Goal: Transaction & Acquisition: Book appointment/travel/reservation

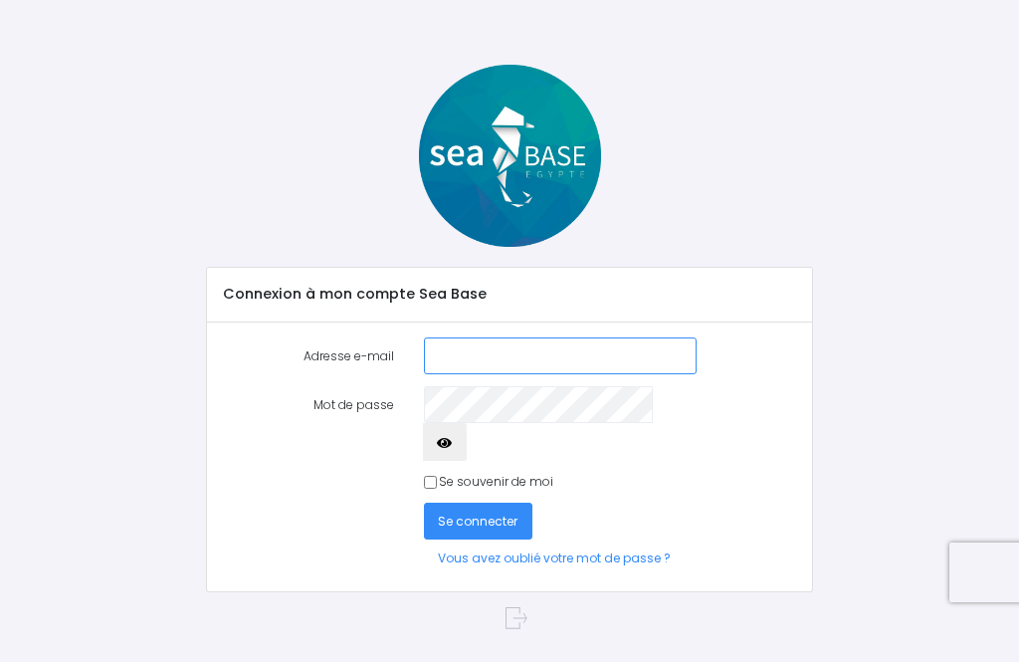
type input "falcoz.jacques@neuf.fr"
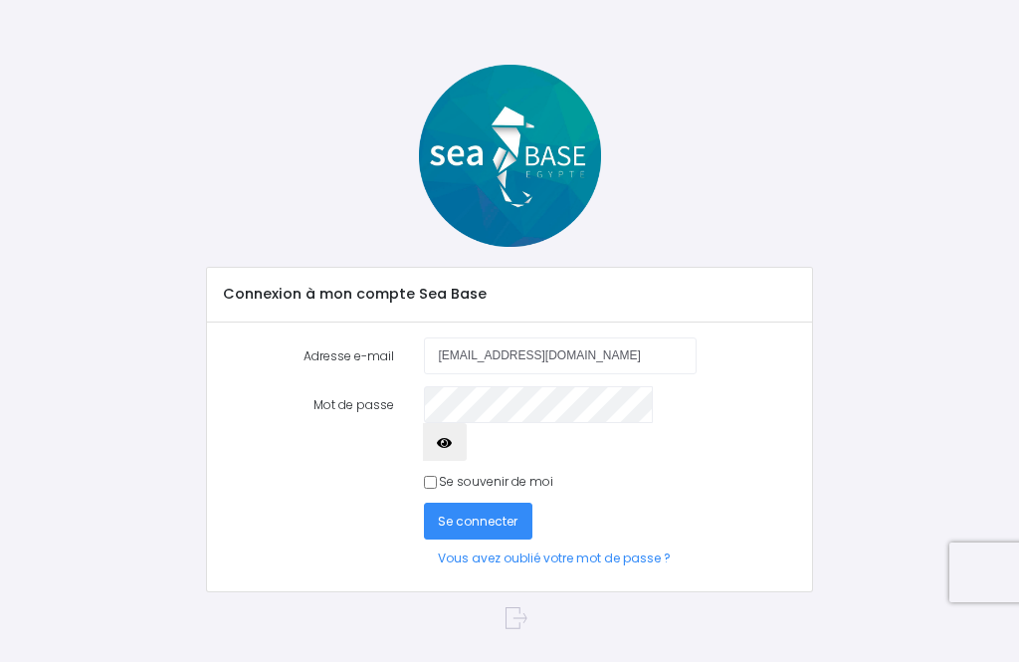
click at [477, 503] on button "Se connecter" at bounding box center [479, 521] width 110 height 37
click at [478, 513] on span "Se connecter" at bounding box center [478, 521] width 80 height 17
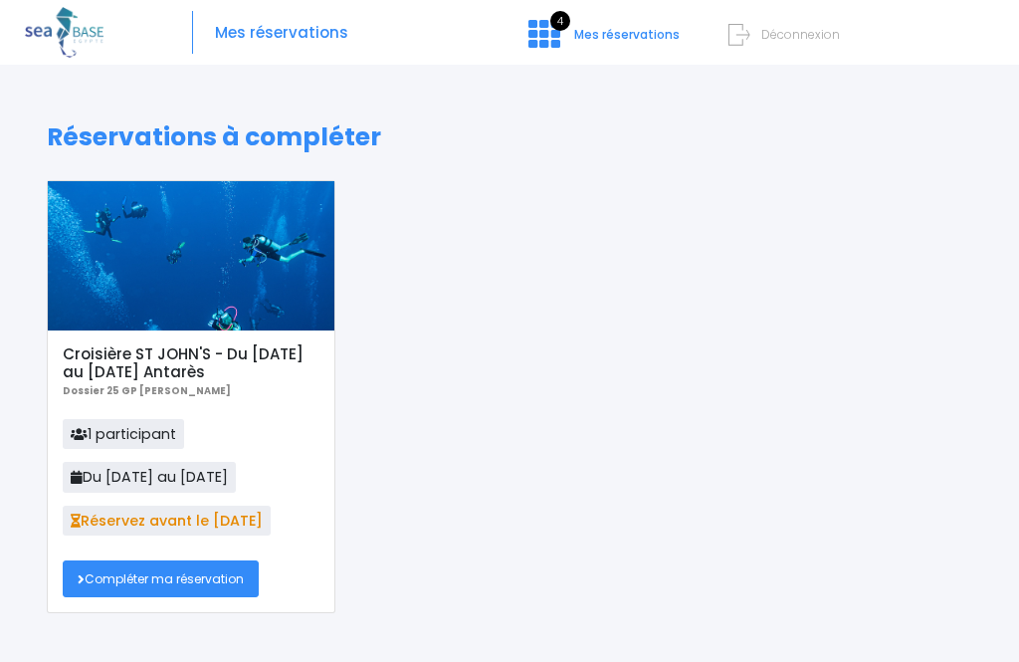
click at [182, 581] on link "Compléter ma réservation" at bounding box center [161, 578] width 196 height 37
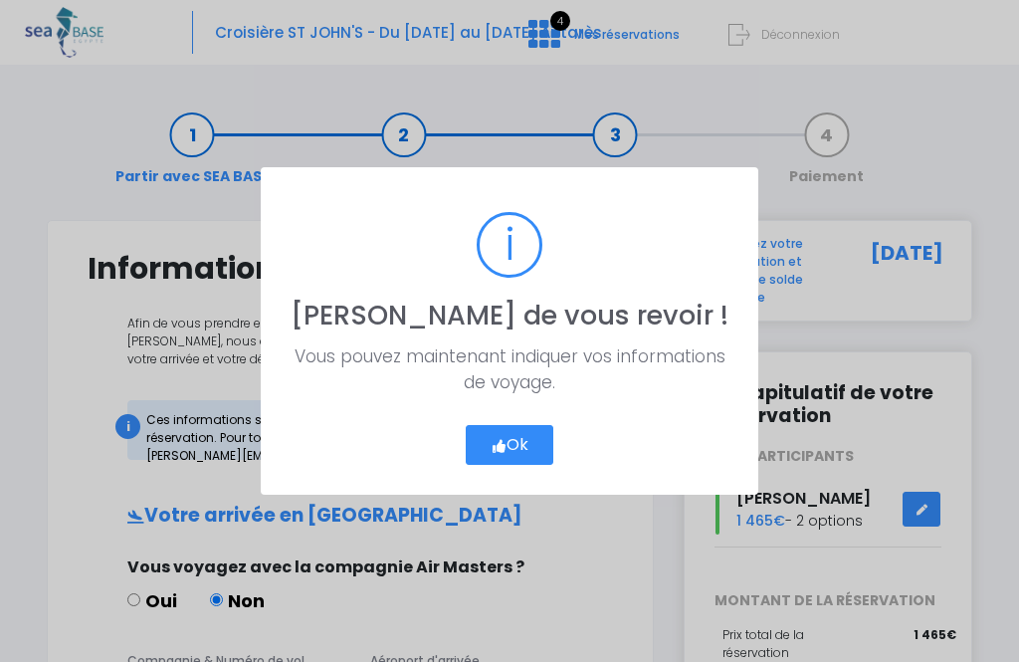
click at [517, 453] on button "Ok" at bounding box center [510, 445] width 89 height 40
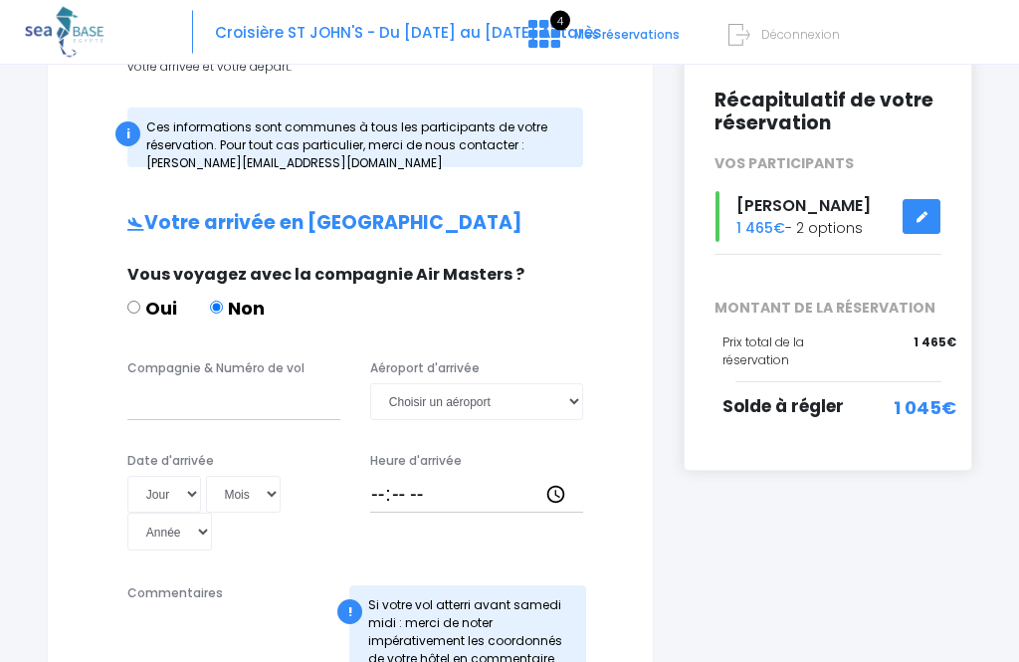
scroll to position [294, 0]
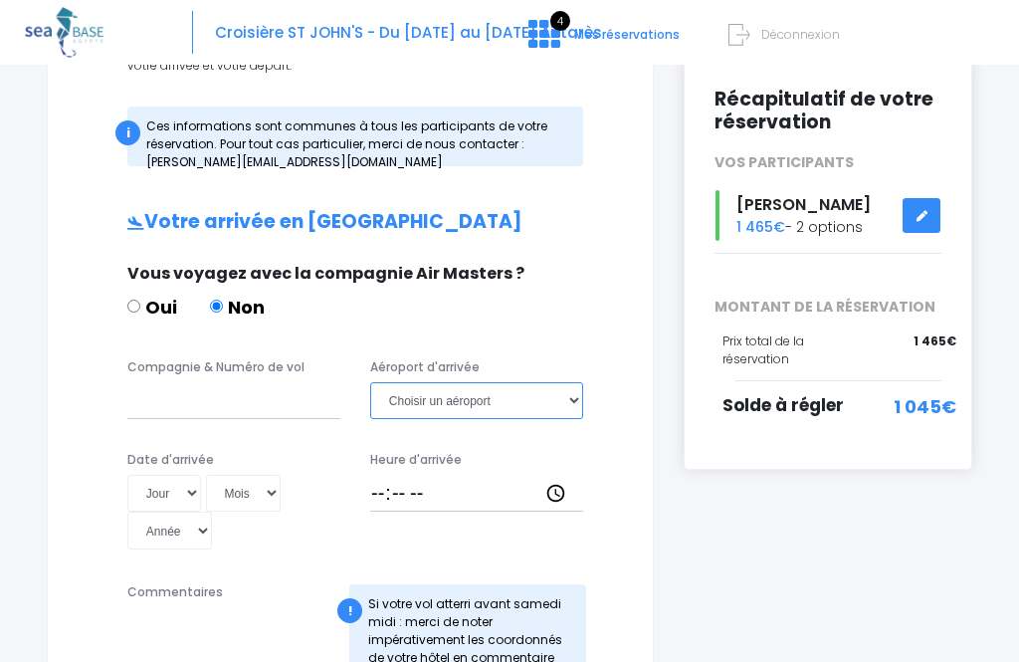
click at [569, 408] on select "Choisir un aéroport [GEOGRAPHIC_DATA][PERSON_NAME]" at bounding box center [476, 400] width 213 height 37
click at [506, 391] on select "Choisir un aéroport [GEOGRAPHIC_DATA][PERSON_NAME]" at bounding box center [476, 400] width 213 height 37
select select "Hurghada"
click at [167, 501] on select "Jour 01 02 03 04 05 06 07 08 09 10 11 12 13 14 15 16 17 18 19 20 21 22 23 24 25…" at bounding box center [164, 493] width 74 height 37
select select "08"
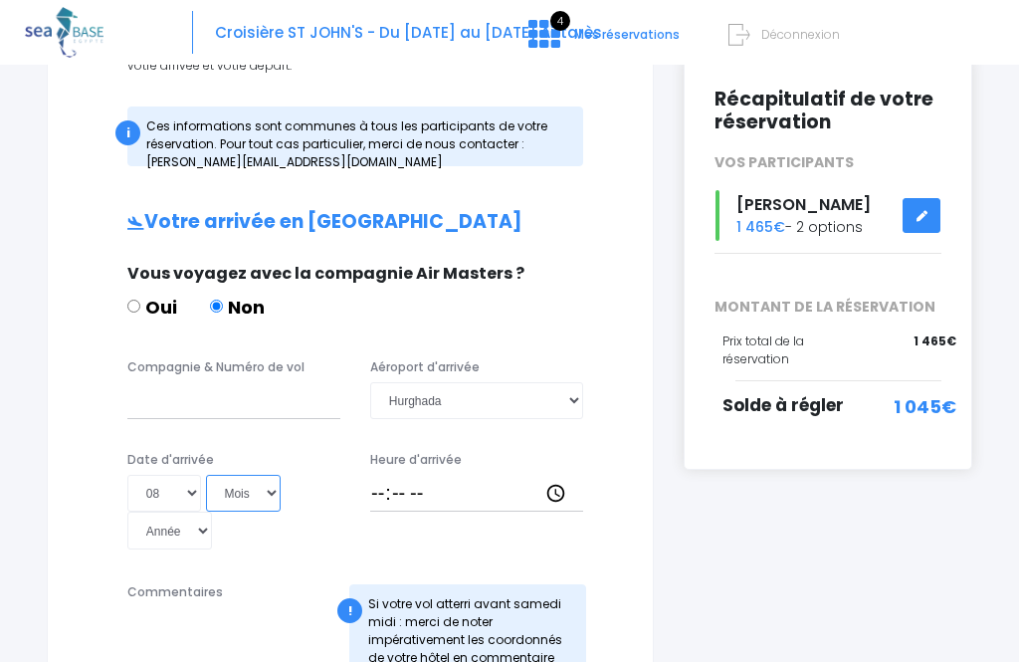
click at [213, 502] on select "Mois 01 02 03 04 05 06 07 08 09 10 11 12" at bounding box center [244, 493] width 76 height 37
select select "11"
click at [212, 512] on select "Année 2045 2044 2043 2042 2041 2040 2039 2038 2037 2036 2035 2034 2033 2032 203…" at bounding box center [169, 530] width 85 height 37
select select "2025"
type input "2025-11-08"
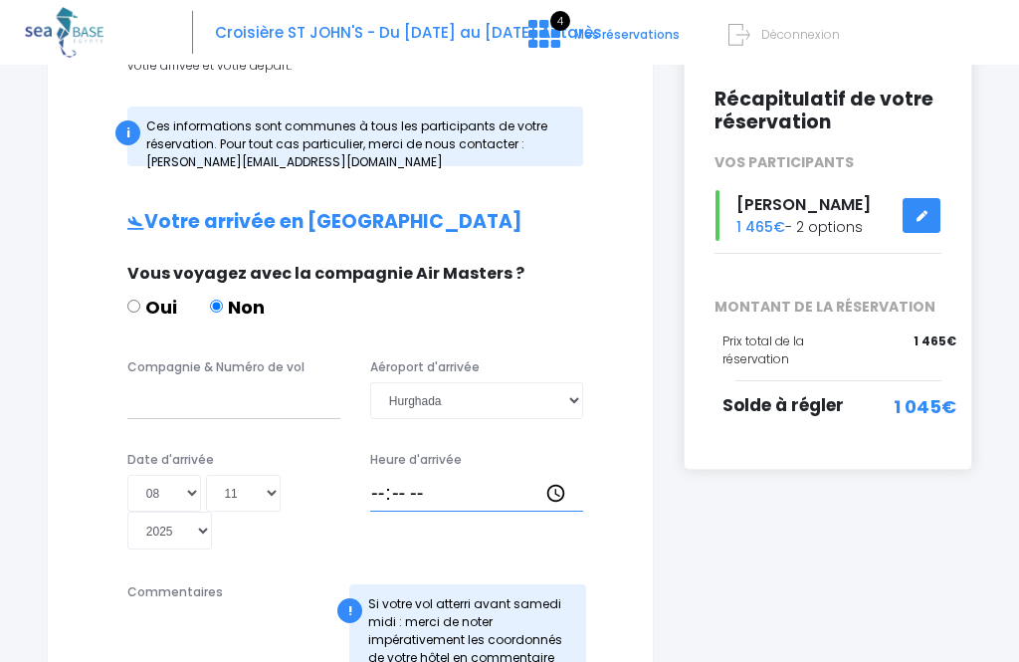
click at [411, 506] on input "Heure d'arrivée" at bounding box center [476, 493] width 213 height 37
type input "18:30"
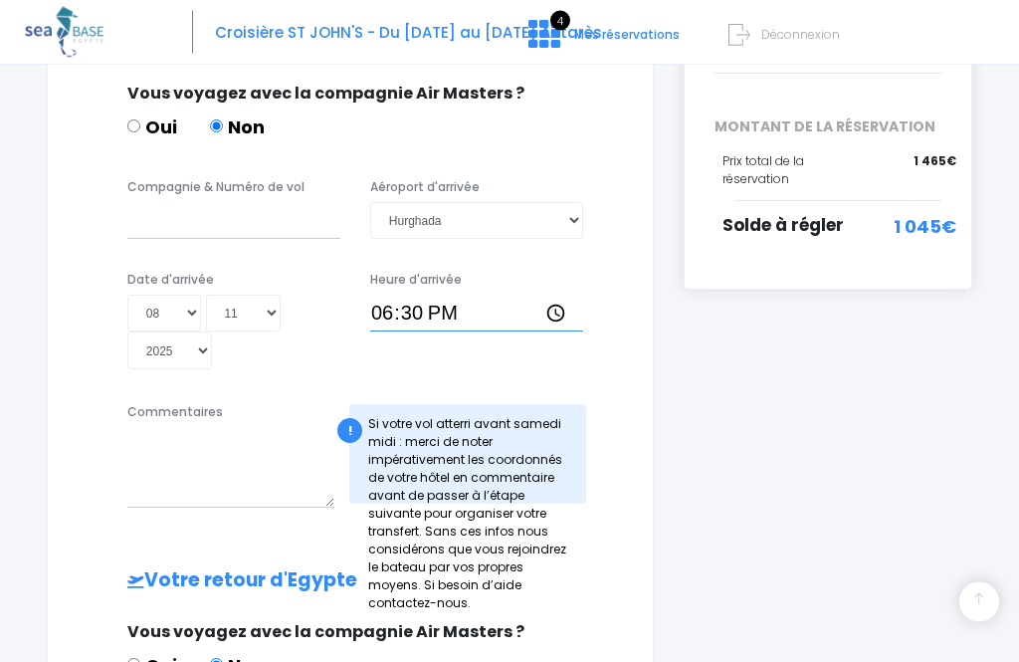
scroll to position [477, 0]
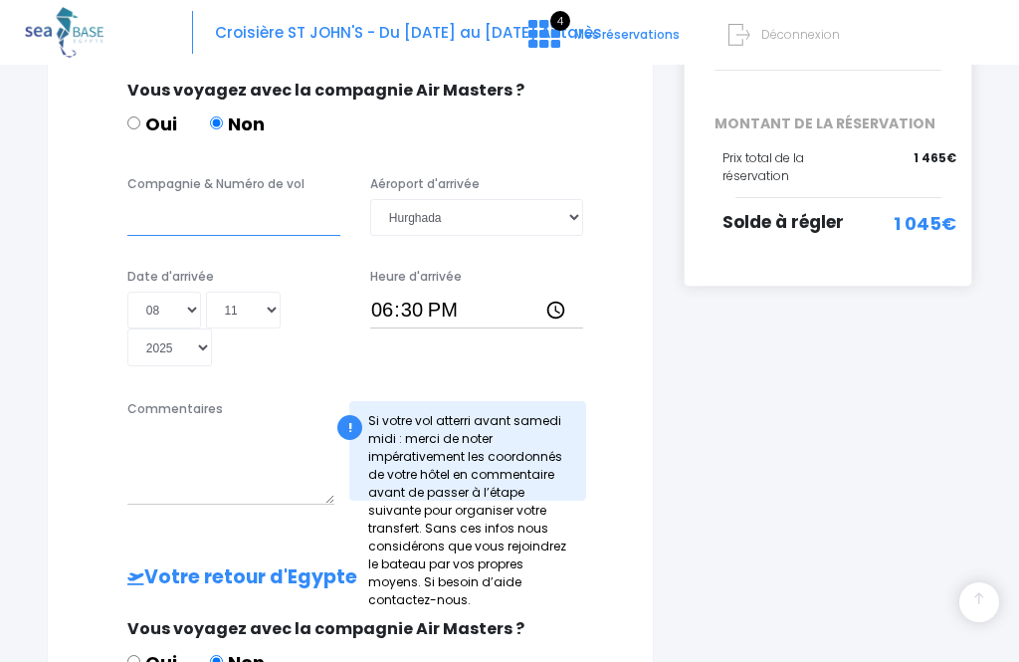
click at [164, 215] on input "Compagnie & Numéro de vol" at bounding box center [233, 217] width 213 height 37
click at [144, 218] on input "To8086" at bounding box center [233, 217] width 213 height 37
click at [143, 221] on input "To8086" at bounding box center [233, 217] width 213 height 37
click at [130, 218] on input "To8086" at bounding box center [233, 217] width 213 height 37
click at [212, 225] on input "To8086" at bounding box center [233, 217] width 213 height 37
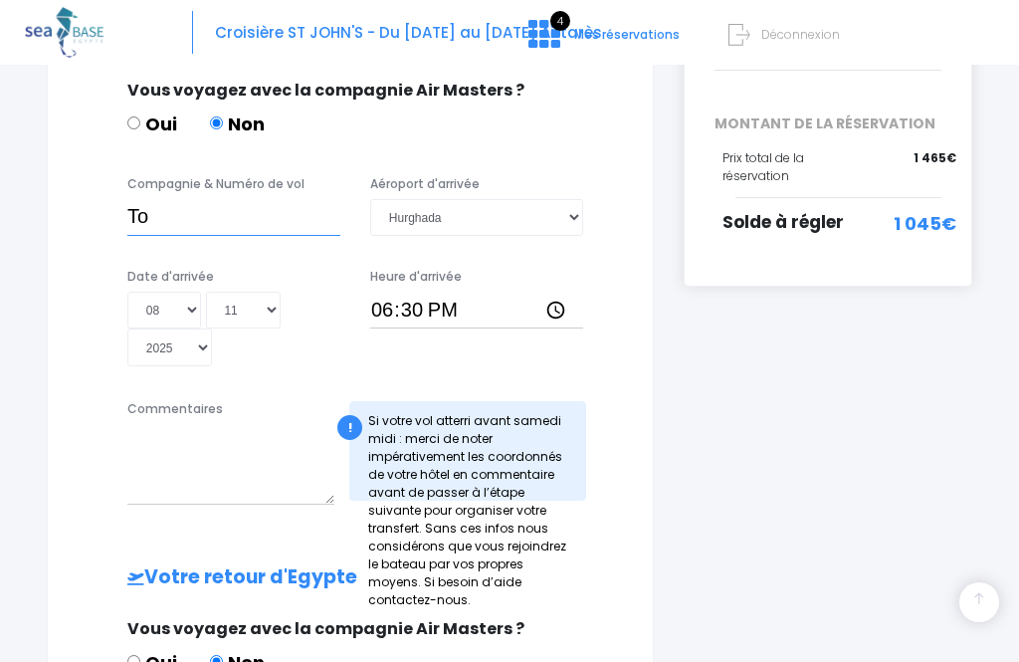
type input "T"
type input "O"
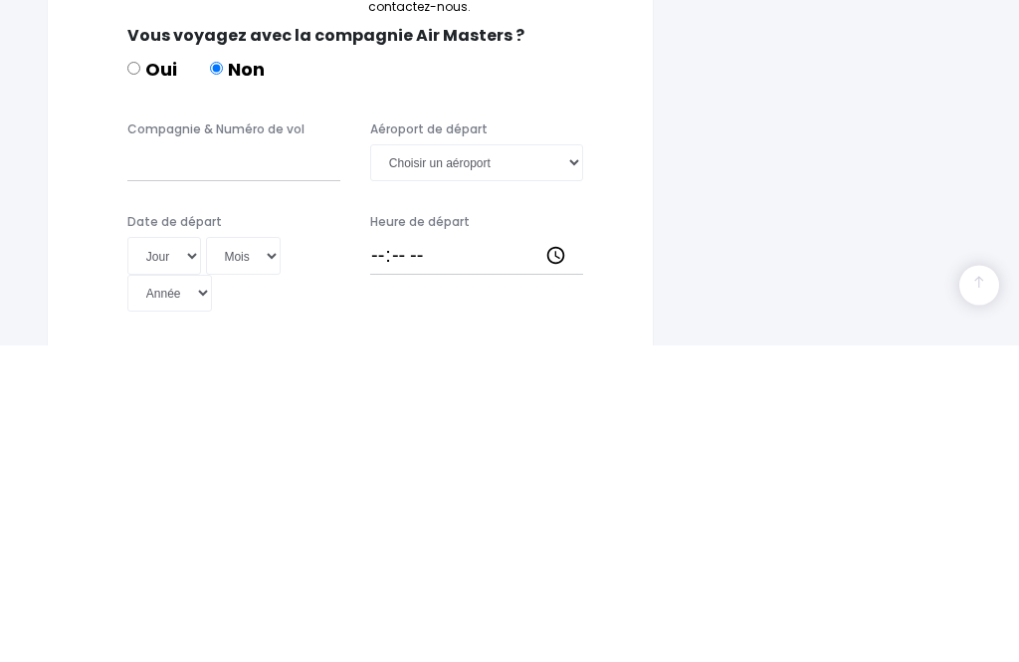
scroll to position [754, 0]
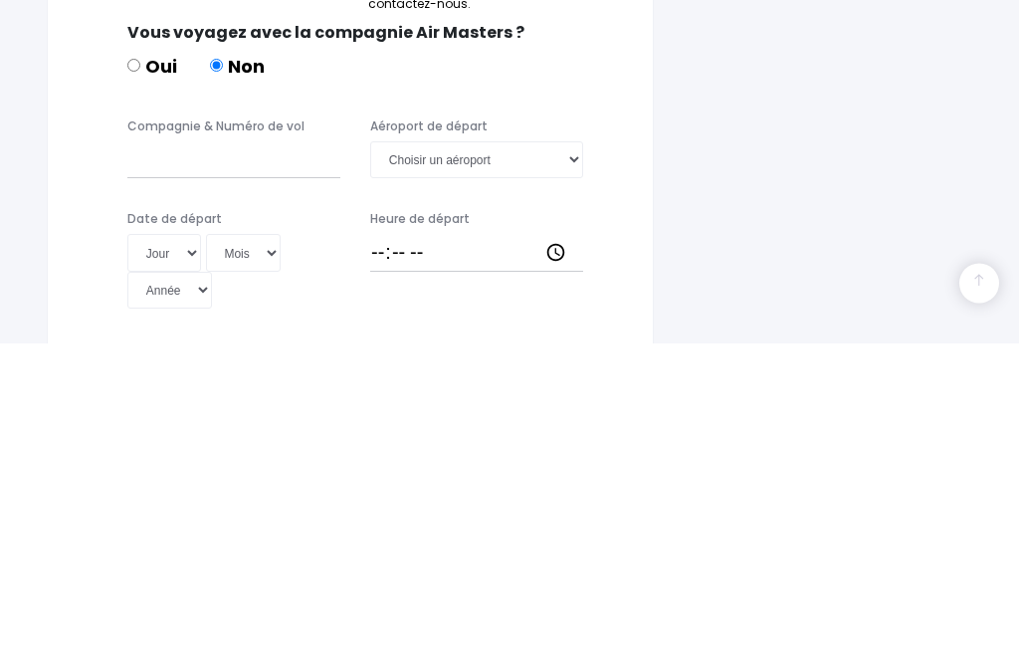
type input "TO8066"
click at [160, 461] on input "Compagnie & Numéro de vol" at bounding box center [233, 479] width 213 height 37
type input "TO8067"
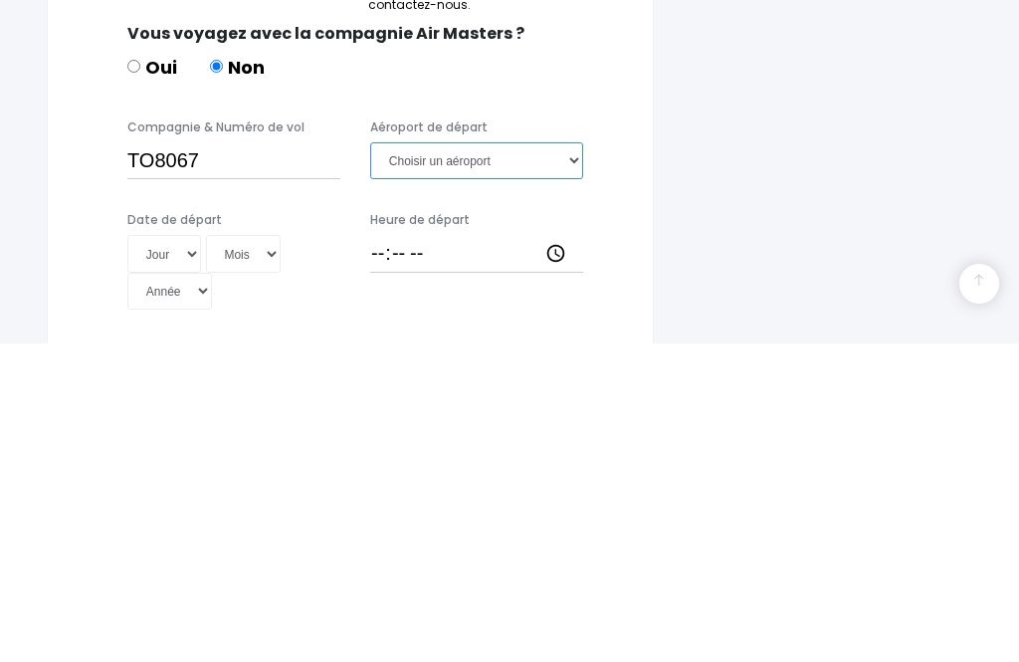
click at [573, 461] on select "Choisir un aéroport Hurghada Marsa Alam" at bounding box center [476, 479] width 213 height 37
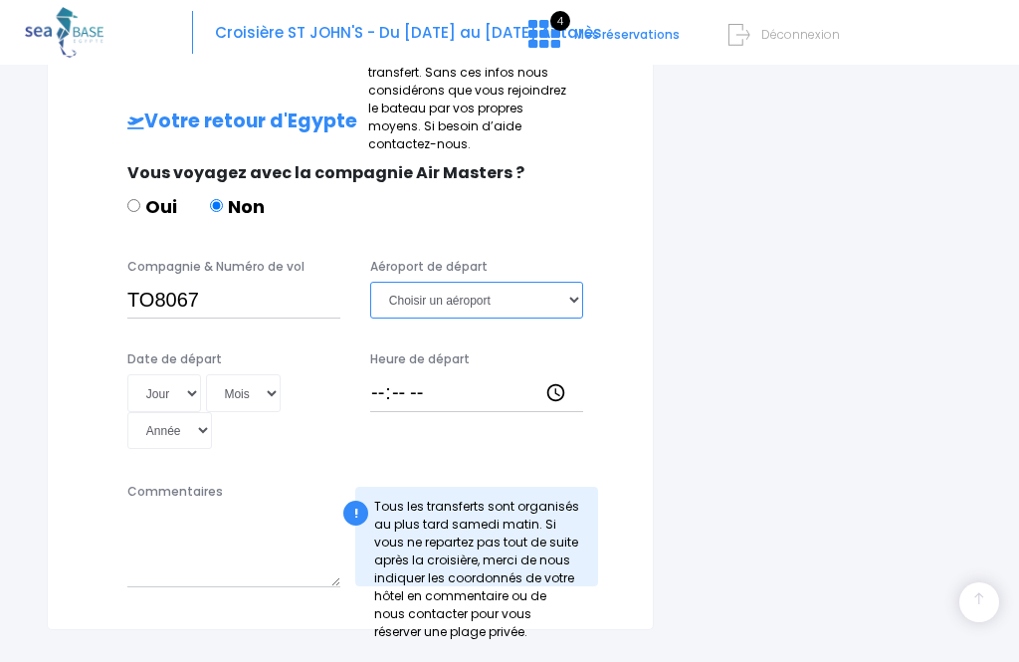
select select "Hurghada"
click at [160, 374] on select "Jour 01 02 03 04 05 06 07 08 09 10 11 12 13 14 15 16 17 18 19 20 21 22 23 24 25…" at bounding box center [164, 392] width 74 height 37
select select "15"
click at [213, 374] on select "Mois 01 02 03 04 05 06 07 08 09 10 11 12" at bounding box center [244, 392] width 76 height 37
select select "11"
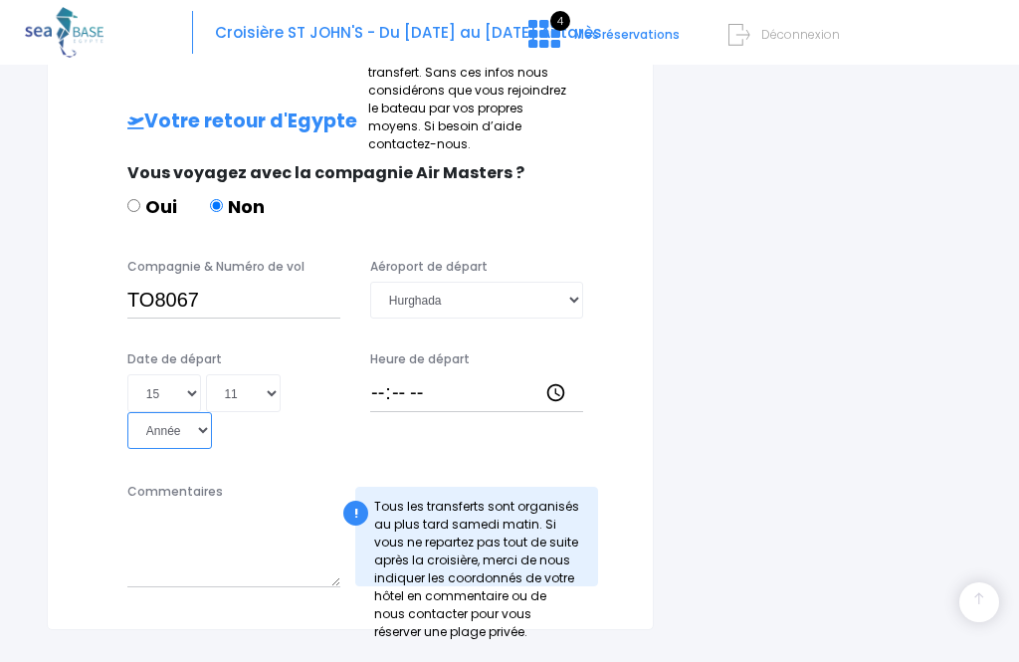
click at [212, 412] on select "Année 2045 2044 2043 2042 2041 2040 2039 2038 2037 2036 2035 2034 2033 2032 203…" at bounding box center [169, 430] width 85 height 37
select select "2025"
type input "2025-11-15"
click at [410, 374] on input "Heure de départ" at bounding box center [476, 392] width 213 height 37
type input "19:25"
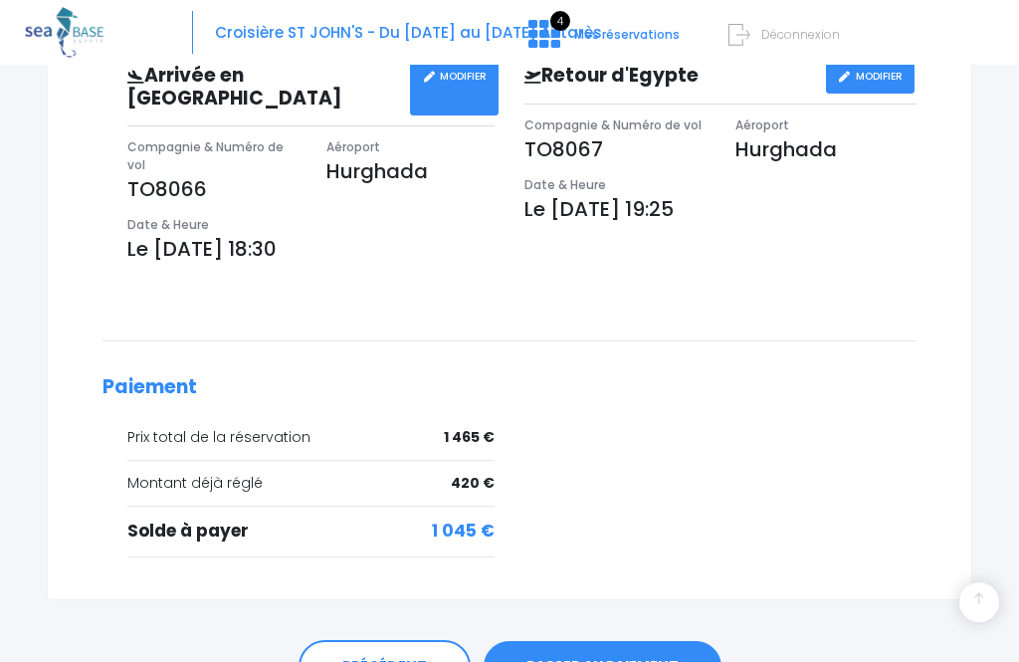
scroll to position [667, 0]
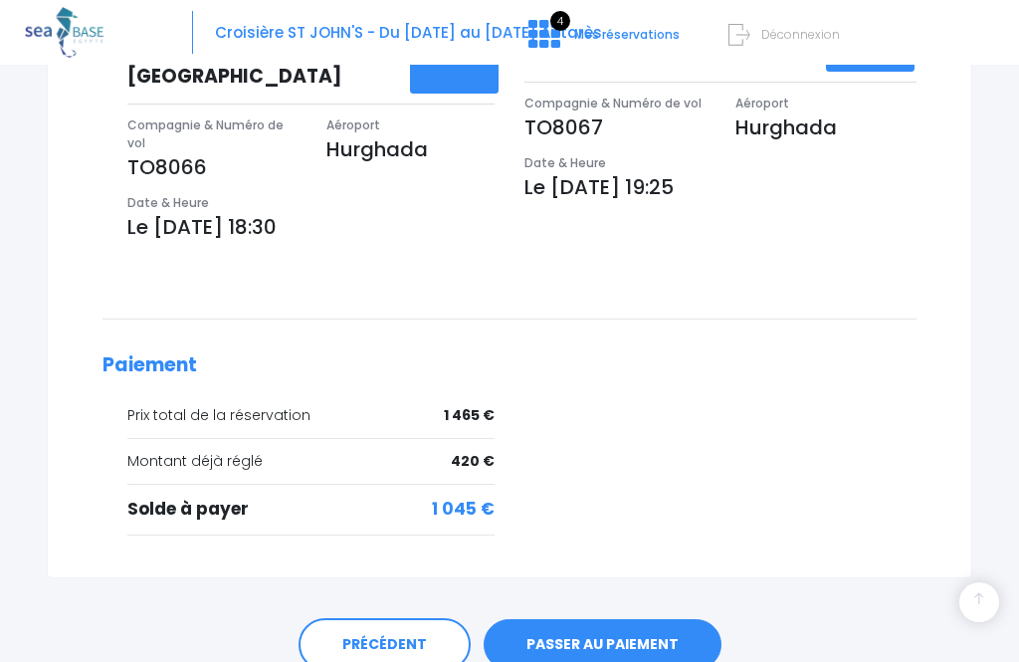
click at [612, 627] on link "PASSER AU PAIEMENT" at bounding box center [603, 645] width 238 height 52
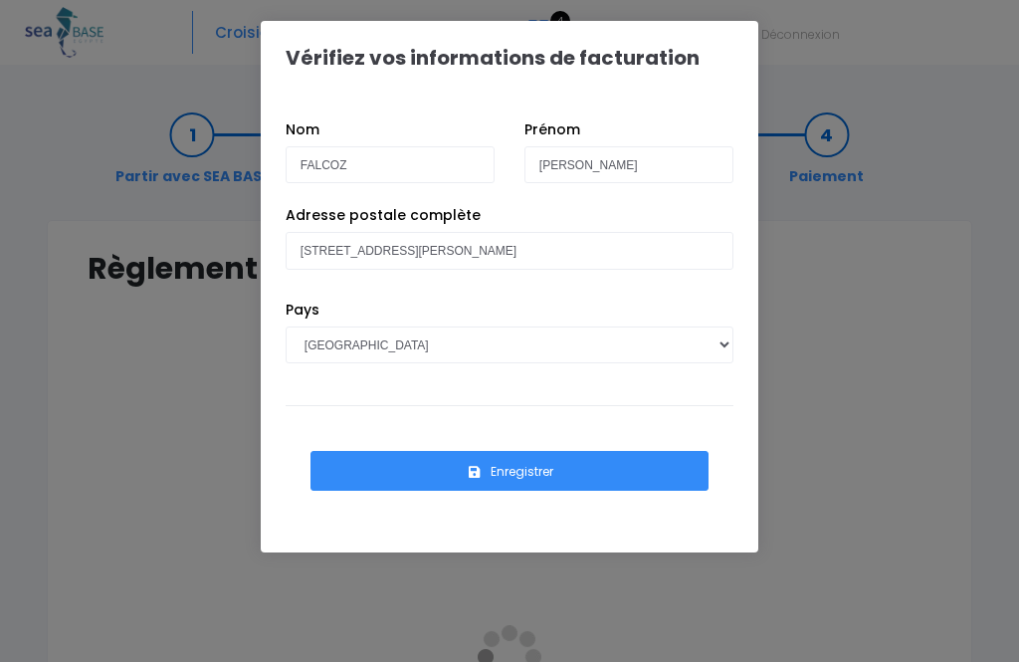
click at [535, 483] on button "Enregistrer" at bounding box center [510, 471] width 398 height 40
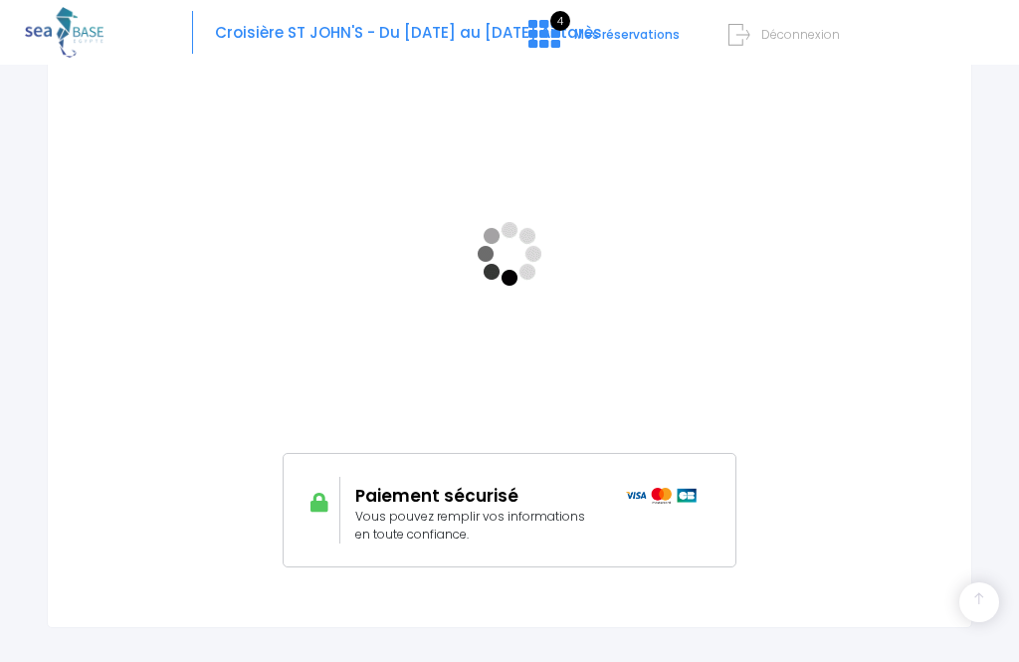
scroll to position [416, 0]
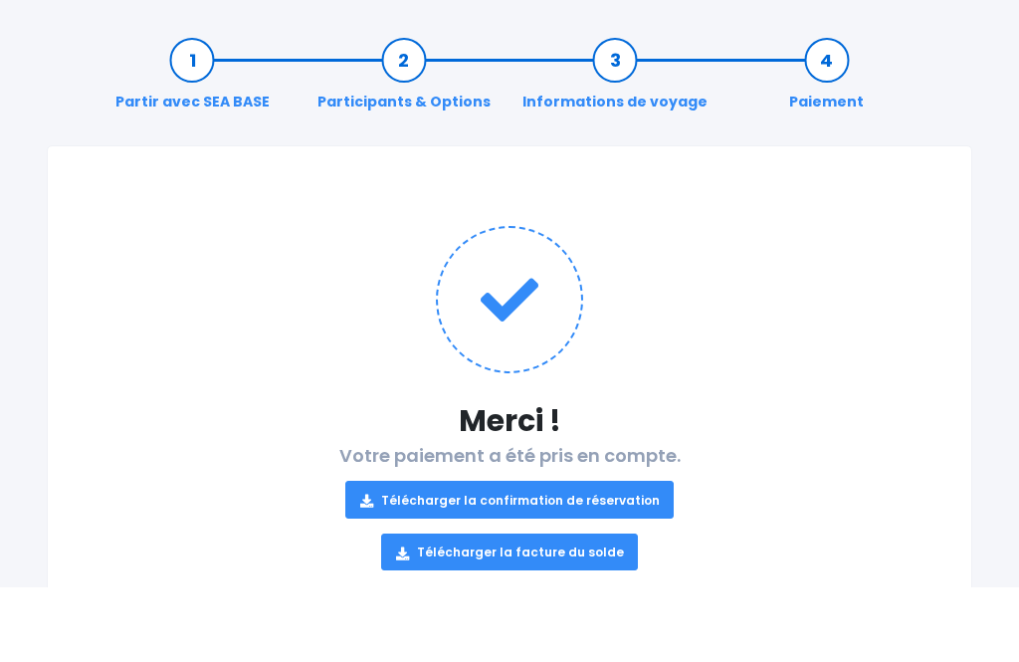
scroll to position [11, 0]
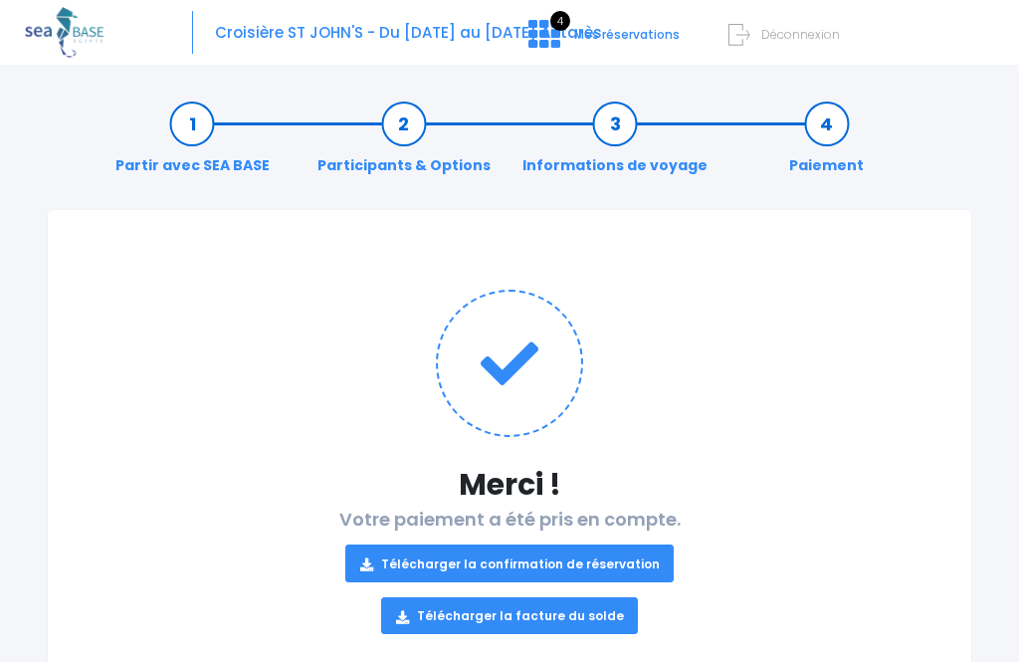
click at [532, 568] on link "Télécharger la confirmation de réservation" at bounding box center [510, 563] width 330 height 37
